Goal: Ask a question: Seek information or help from site administrators or community

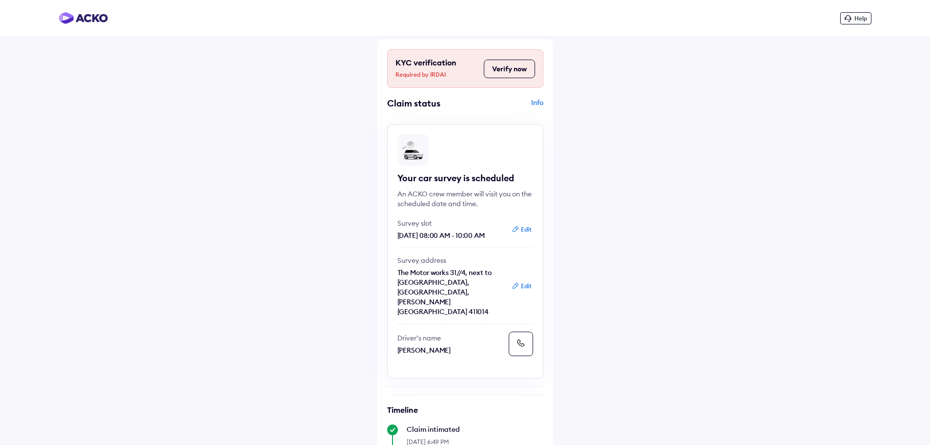
click at [527, 281] on button "Edit" at bounding box center [521, 286] width 26 height 10
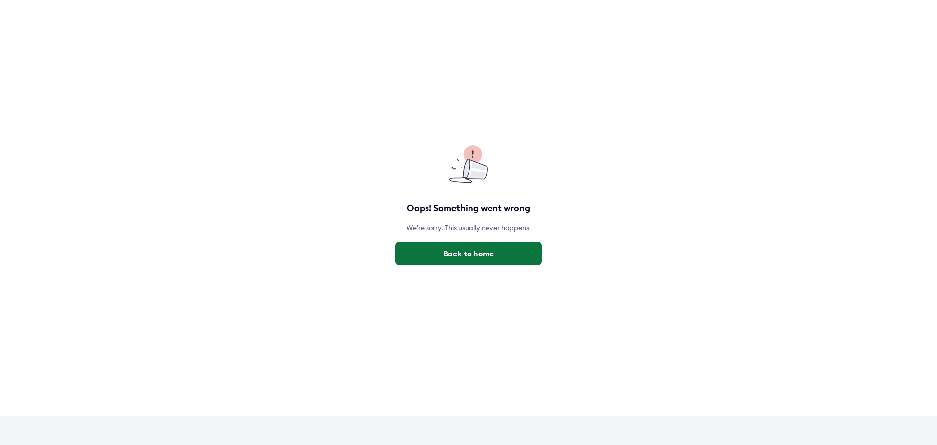
click at [481, 262] on button "Back to home" at bounding box center [468, 253] width 146 height 23
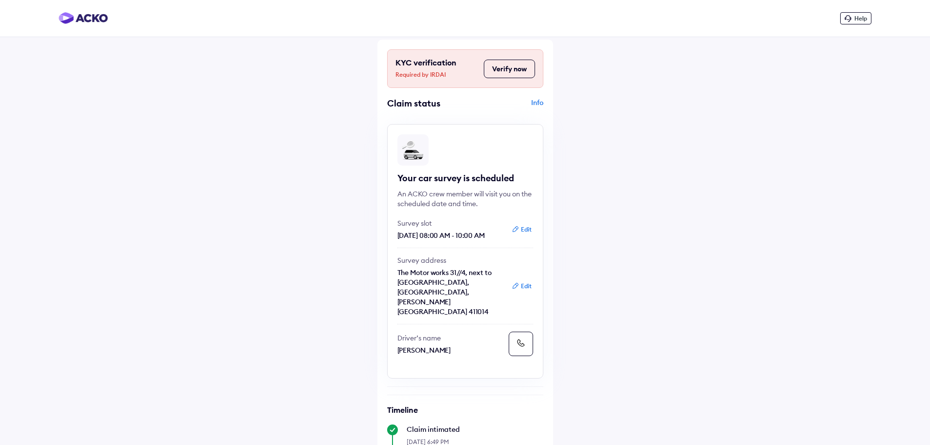
click at [857, 20] on span "Help" at bounding box center [860, 18] width 13 height 7
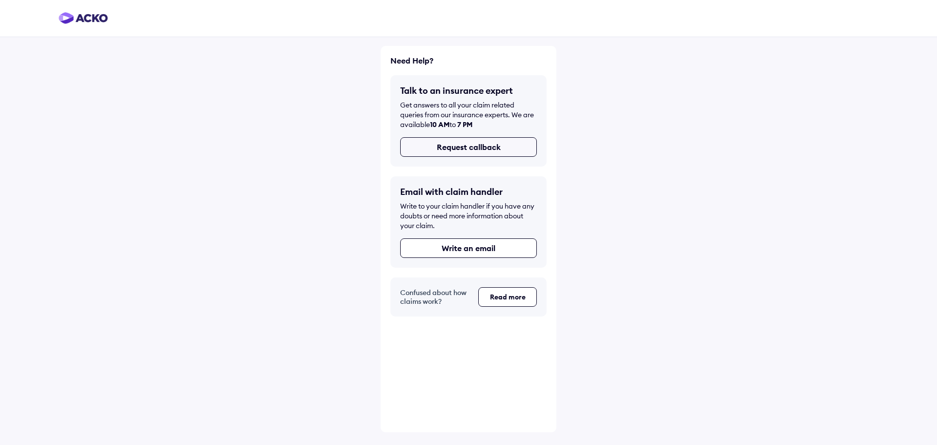
click at [482, 151] on button "Request callback" at bounding box center [468, 147] width 137 height 20
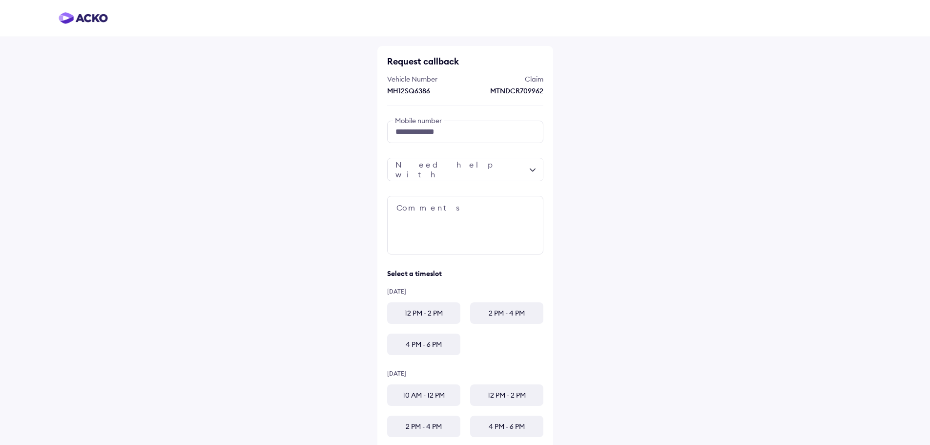
click at [527, 174] on div at bounding box center [465, 169] width 156 height 23
click at [481, 290] on div "Query regarding claim status" at bounding box center [468, 313] width 155 height 47
